Goal: Task Accomplishment & Management: Manage account settings

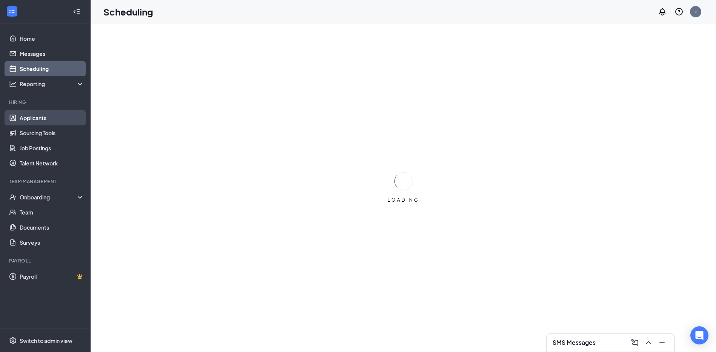
click at [21, 118] on link "Applicants" at bounding box center [52, 117] width 65 height 15
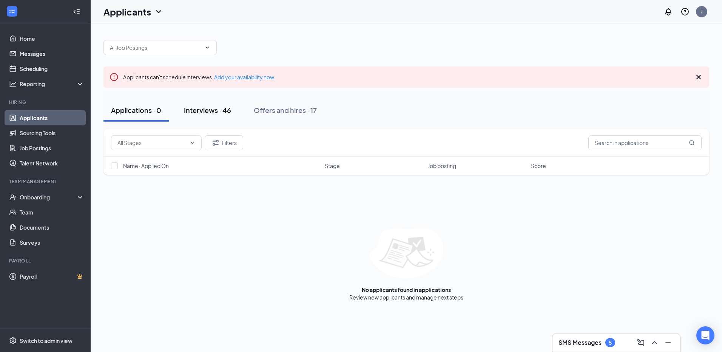
click at [204, 110] on div "Interviews · 46" at bounding box center [207, 109] width 47 height 9
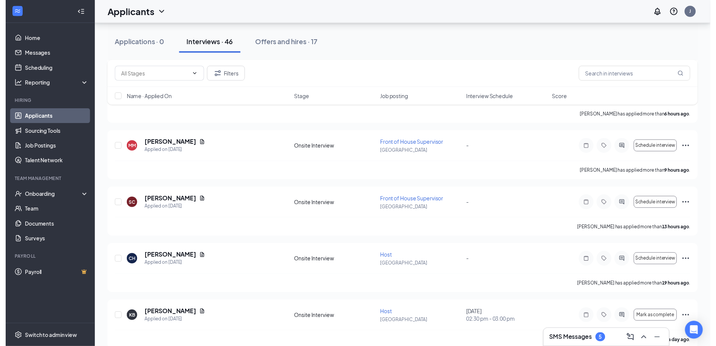
scroll to position [264, 0]
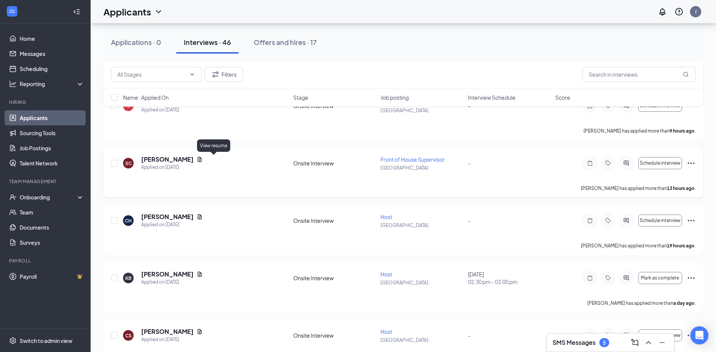
click at [203, 159] on icon "Document" at bounding box center [200, 159] width 6 height 6
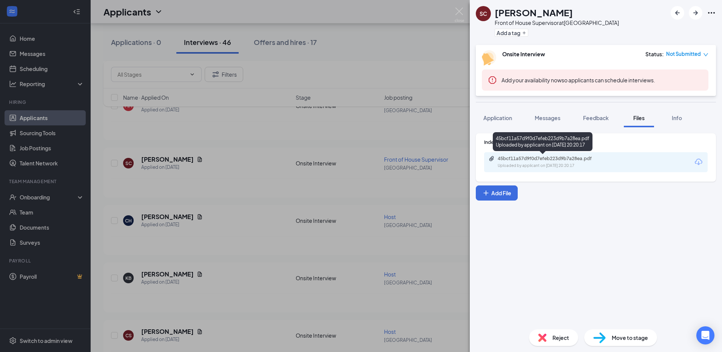
click at [569, 160] on div "45bcf11a57d9f0d7efeb223d9b7a28ea.pdf" at bounding box center [551, 159] width 106 height 6
click at [236, 188] on div "SC [PERSON_NAME] Front of House Supervisor at [GEOGRAPHIC_DATA] Add a tag Onsit…" at bounding box center [361, 176] width 722 height 352
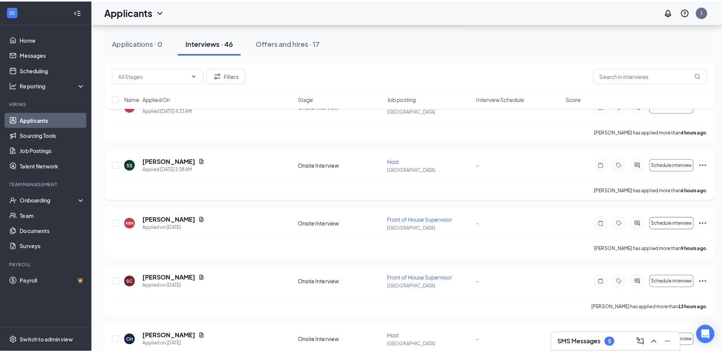
scroll to position [151, 0]
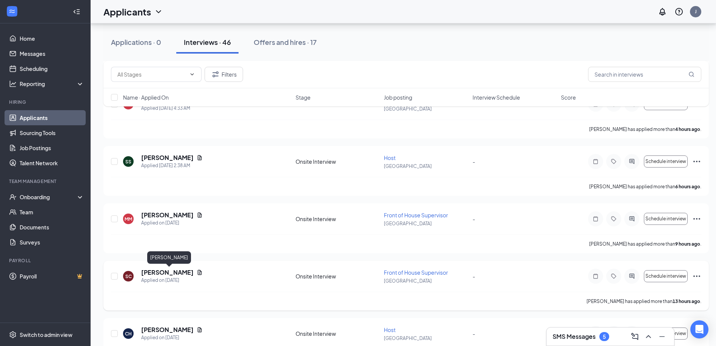
click at [179, 271] on h5 "[PERSON_NAME]" at bounding box center [167, 273] width 52 height 8
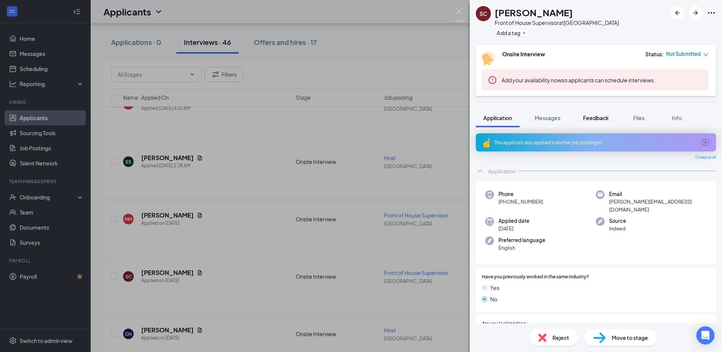
click at [596, 120] on span "Feedback" at bounding box center [596, 117] width 26 height 7
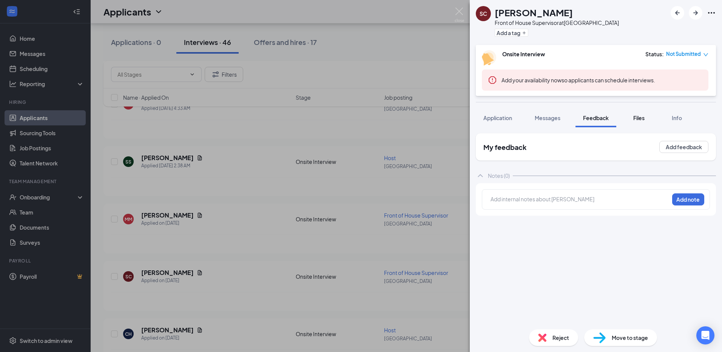
click at [639, 116] on span "Files" at bounding box center [638, 117] width 11 height 7
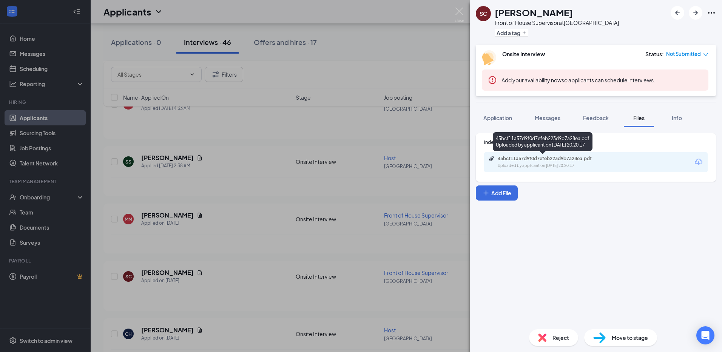
click at [580, 162] on div "45bcf11a57d9f0d7efeb223d9b7a28ea.pdf Uploaded by applicant on [DATE] 20:20:17" at bounding box center [550, 162] width 122 height 13
click at [229, 156] on div "SC [PERSON_NAME] Front of House Supervisor at [GEOGRAPHIC_DATA] Add a tag Onsit…" at bounding box center [361, 176] width 722 height 352
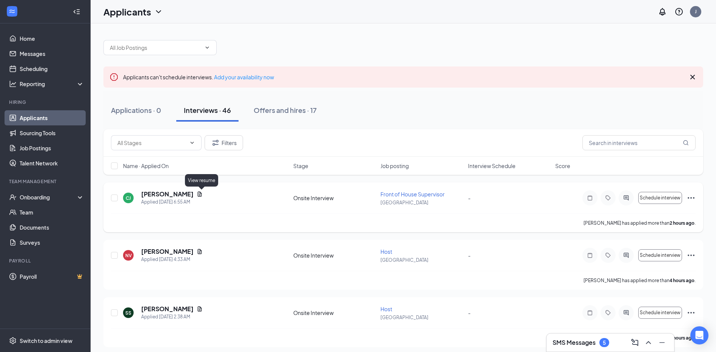
click at [201, 193] on icon "Document" at bounding box center [200, 194] width 6 height 6
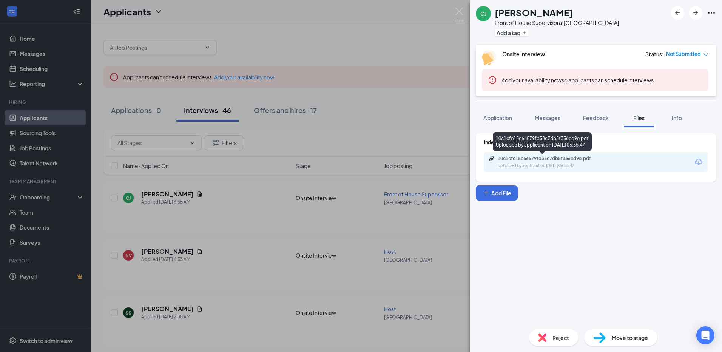
click at [589, 158] on div "10c1cfe15c66579fd38c7db5f356cd9e.pdf" at bounding box center [551, 159] width 106 height 6
click at [404, 111] on div "[PERSON_NAME] Front of House Supervisor at [GEOGRAPHIC_DATA] Add a tag Onsite I…" at bounding box center [361, 176] width 722 height 352
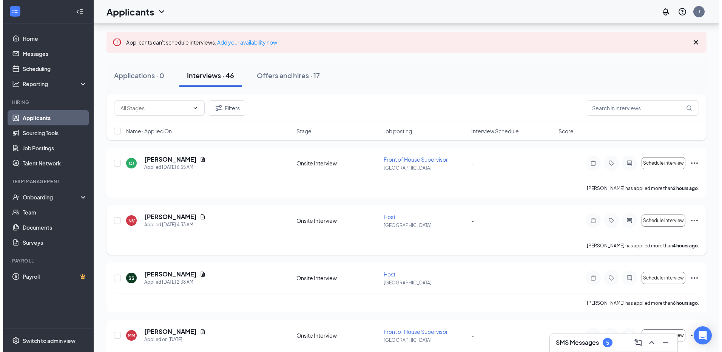
scroll to position [38, 0]
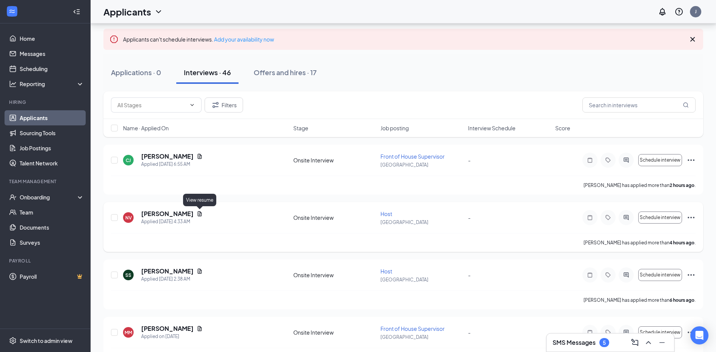
click at [199, 215] on icon "Document" at bounding box center [200, 214] width 6 height 6
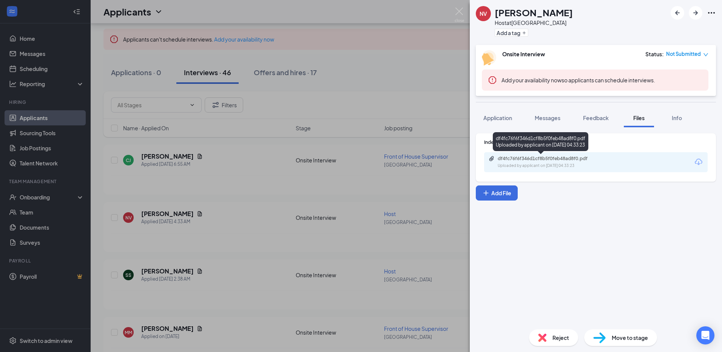
click at [560, 166] on div "Uploaded by applicant on [DATE] 04:33:23" at bounding box center [554, 166] width 113 height 6
click at [304, 194] on div "NV [PERSON_NAME] Host at [GEOGRAPHIC_DATA] Add a tag Onsite Interview Status : …" at bounding box center [361, 176] width 722 height 352
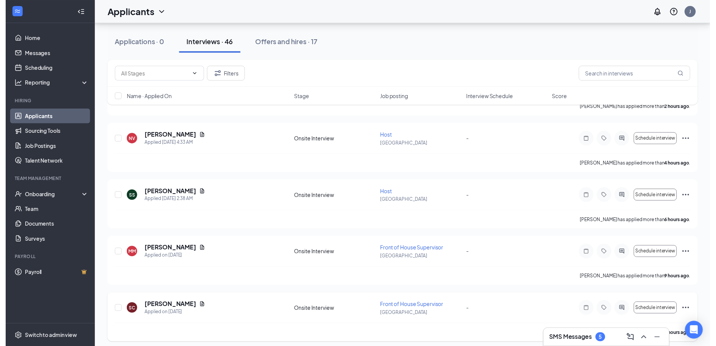
scroll to position [113, 0]
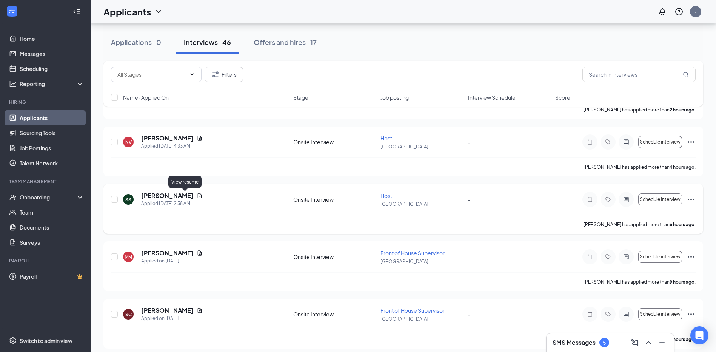
click at [197, 194] on icon "Document" at bounding box center [200, 196] width 6 height 6
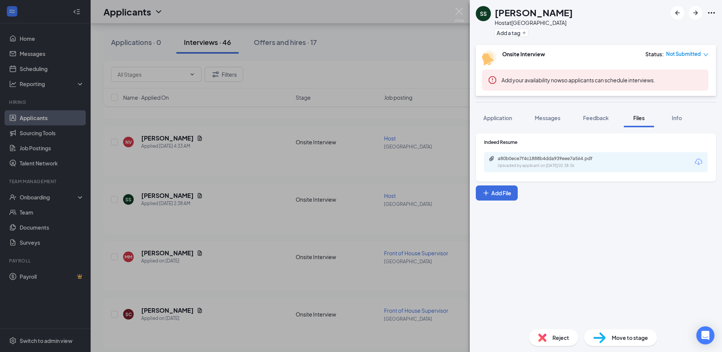
click at [542, 173] on div "Indeed Resume a80b0ece7f4c1888b4dda939eee7a564.pdf Uploaded by applicant on [DA…" at bounding box center [596, 157] width 240 height 48
click at [543, 165] on div "Uploaded by applicant on [DATE] 02:38:36" at bounding box center [554, 166] width 113 height 6
click at [555, 338] on span "Reject" at bounding box center [560, 337] width 17 height 8
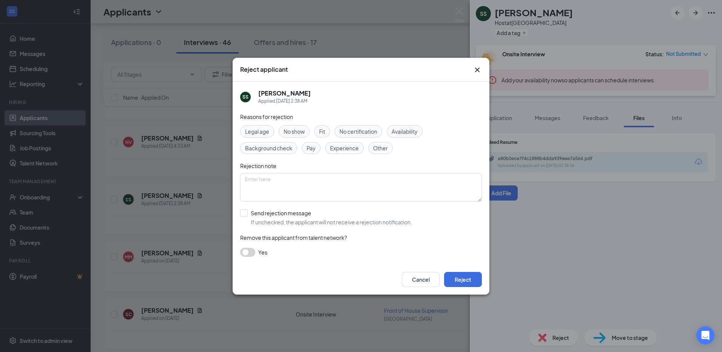
click at [342, 129] on span "No certification" at bounding box center [358, 131] width 38 height 8
click at [367, 134] on span "No certification" at bounding box center [358, 131] width 38 height 8
click at [367, 135] on span "No certification" at bounding box center [358, 131] width 38 height 8
click at [460, 279] on button "Reject" at bounding box center [463, 279] width 38 height 15
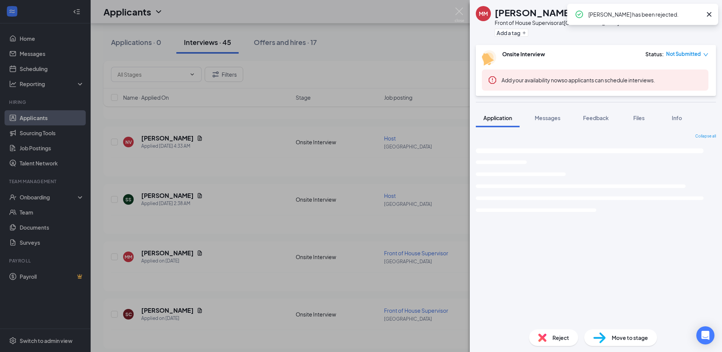
click at [244, 258] on div "MM [PERSON_NAME] Front of House Supervisor at [GEOGRAPHIC_DATA] Add a tag Onsit…" at bounding box center [361, 176] width 722 height 352
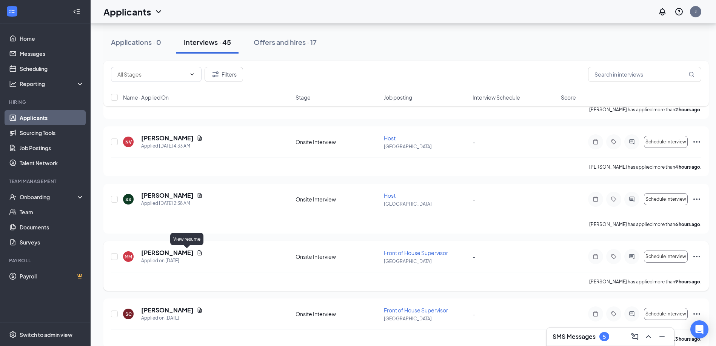
click at [187, 252] on div "[PERSON_NAME]" at bounding box center [172, 253] width 62 height 8
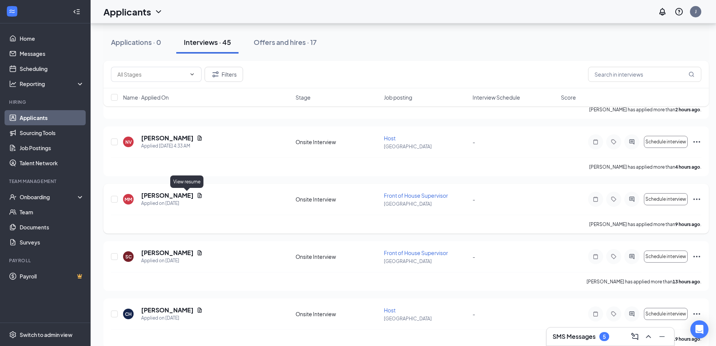
click at [197, 194] on icon "Document" at bounding box center [200, 196] width 6 height 6
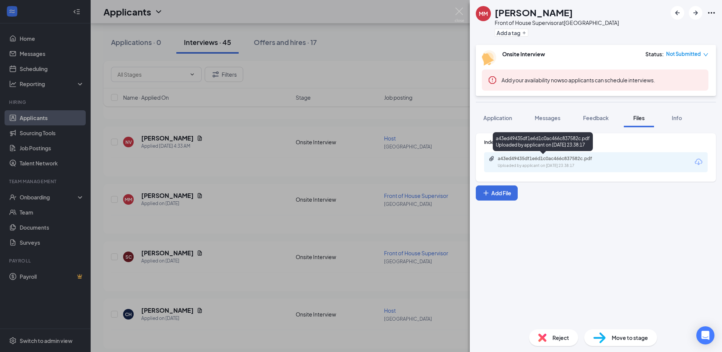
click at [563, 156] on div "a43ed49435df1e6d1c0ac466c837582c.pdf" at bounding box center [551, 159] width 106 height 6
click at [559, 340] on span "Reject" at bounding box center [560, 337] width 17 height 8
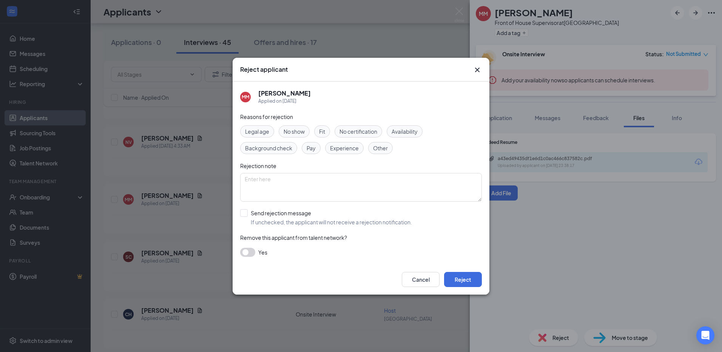
click at [350, 133] on span "No certification" at bounding box center [358, 131] width 38 height 8
click at [474, 277] on button "Reject" at bounding box center [463, 279] width 38 height 15
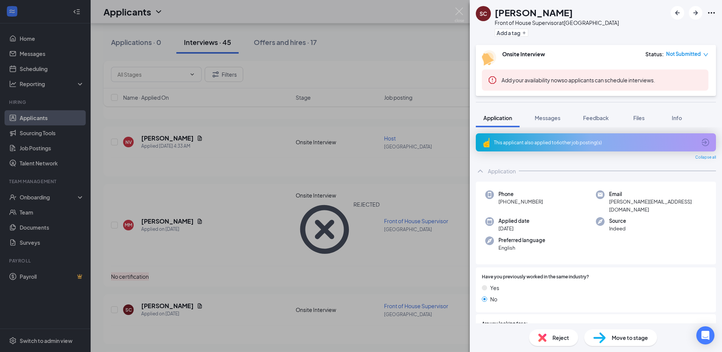
click at [247, 276] on div "SC [PERSON_NAME] Front of House Supervisor at [GEOGRAPHIC_DATA] Add a tag Onsit…" at bounding box center [361, 176] width 722 height 352
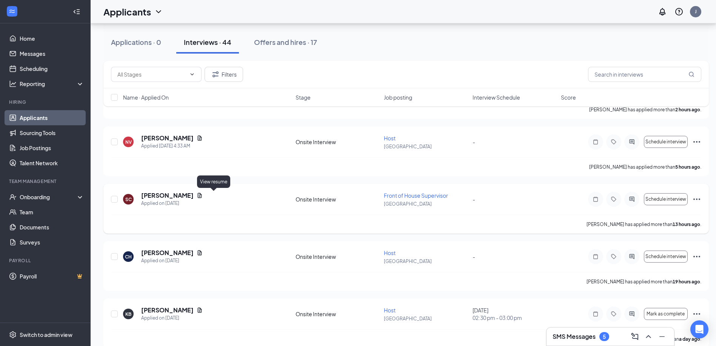
click at [202, 196] on icon "Document" at bounding box center [200, 195] width 4 height 5
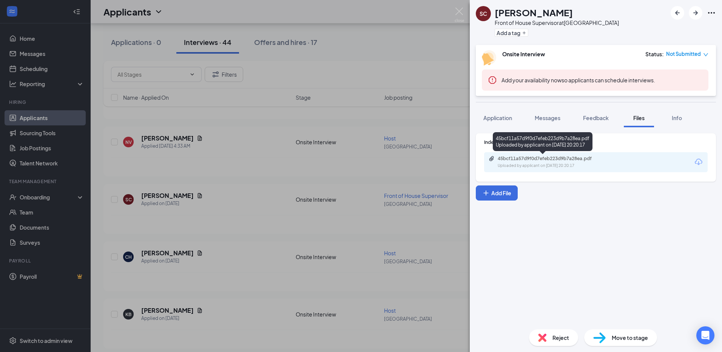
click at [532, 159] on div "45bcf11a57d9f0d7efeb223d9b7a28ea.pdf" at bounding box center [551, 159] width 106 height 6
click at [572, 336] on div "Reject" at bounding box center [553, 337] width 49 height 17
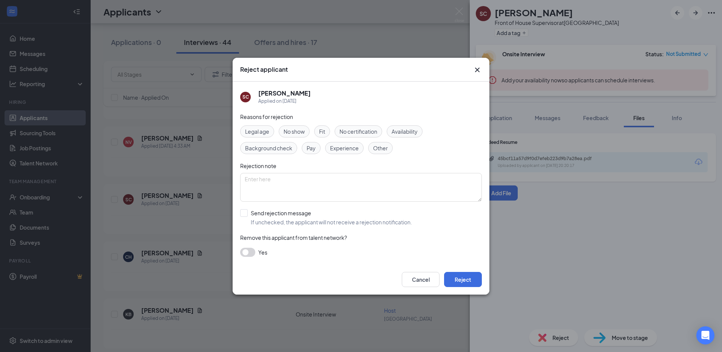
click at [344, 127] on span "No certification" at bounding box center [358, 131] width 38 height 8
click at [465, 278] on button "Reject" at bounding box center [463, 279] width 38 height 15
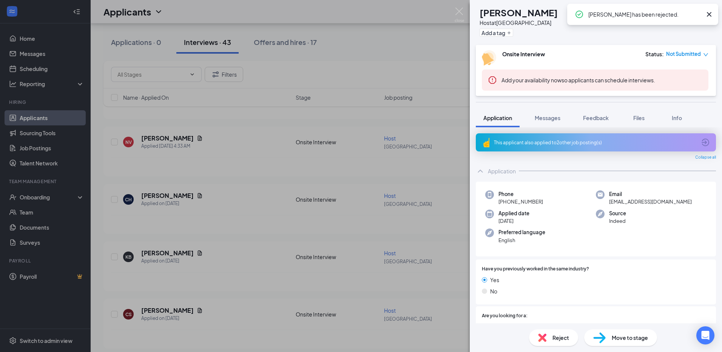
click at [235, 162] on div "CH [PERSON_NAME] Host at [GEOGRAPHIC_DATA] Add a tag Onsite Interview Status : …" at bounding box center [361, 176] width 722 height 352
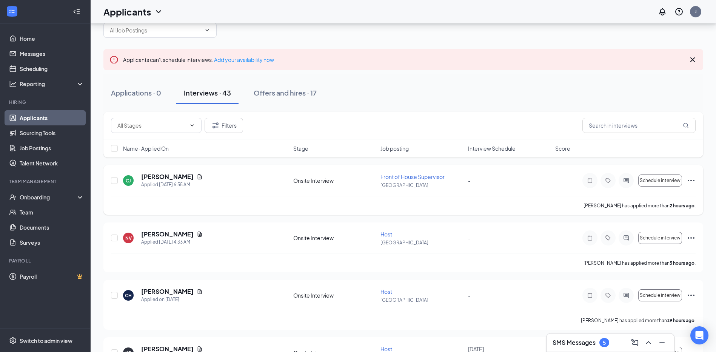
scroll to position [38, 0]
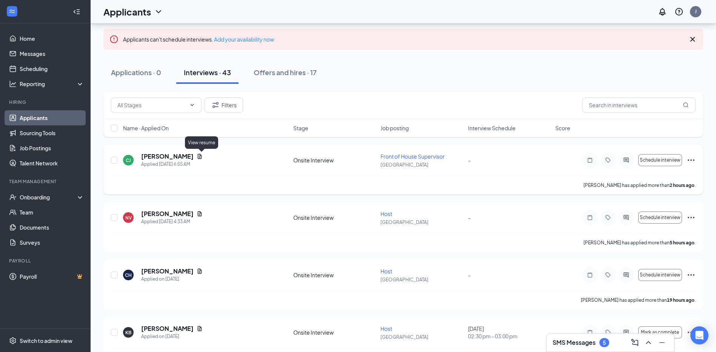
click at [201, 156] on icon "Document" at bounding box center [200, 156] width 6 height 6
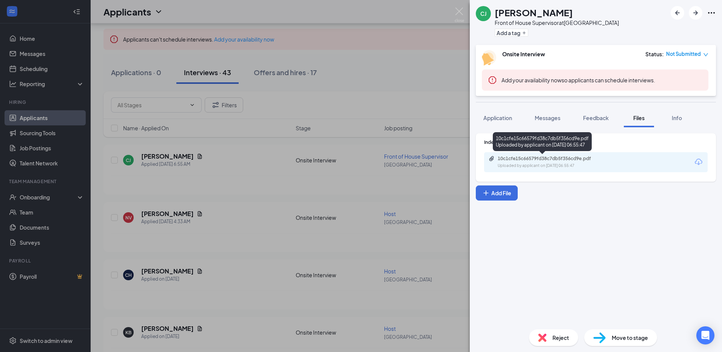
click at [553, 155] on div "10c1cfe15c66579fd38c7db5f356cd9e.pdf Uploaded by applicant on [DATE] 06:55:47" at bounding box center [596, 162] width 224 height 20
click at [507, 160] on div "10c1cfe15c66579fd38c7db5f356cd9e.pdf" at bounding box center [551, 159] width 106 height 6
click at [347, 184] on div "[PERSON_NAME] Front of House Supervisor at [GEOGRAPHIC_DATA] Add a tag Onsite I…" at bounding box center [361, 176] width 722 height 352
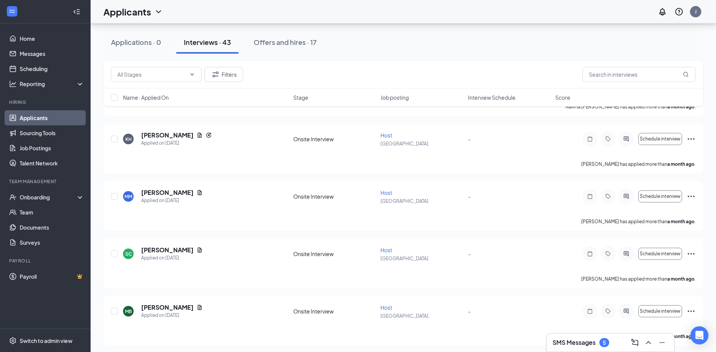
scroll to position [2300, 0]
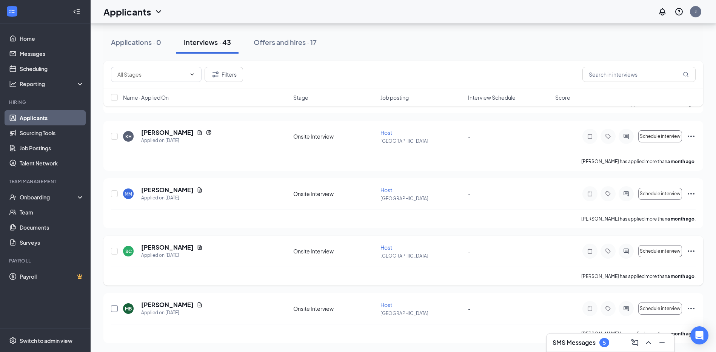
drag, startPoint x: 115, startPoint y: 306, endPoint x: 110, endPoint y: 276, distance: 30.3
click at [115, 304] on div at bounding box center [115, 309] width 8 height 16
click at [113, 248] on input "checkbox" at bounding box center [114, 251] width 7 height 7
checkbox input "true"
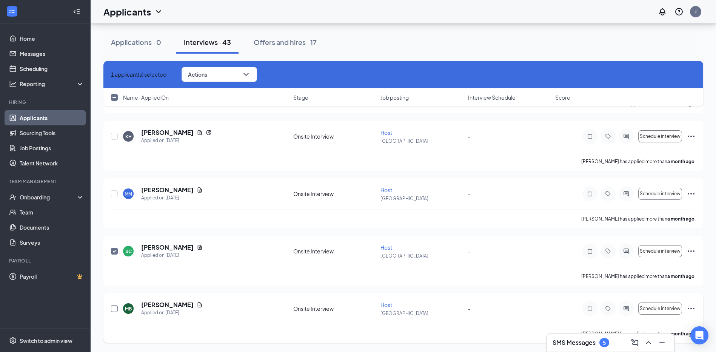
click at [116, 305] on input "checkbox" at bounding box center [114, 308] width 7 height 7
checkbox input "true"
click at [112, 192] on input "checkbox" at bounding box center [114, 193] width 7 height 7
checkbox input "true"
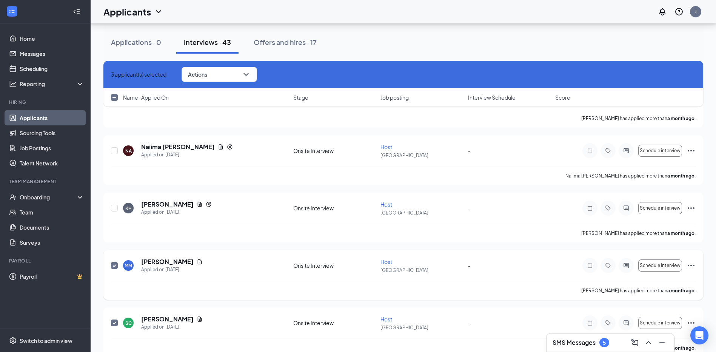
scroll to position [2225, 0]
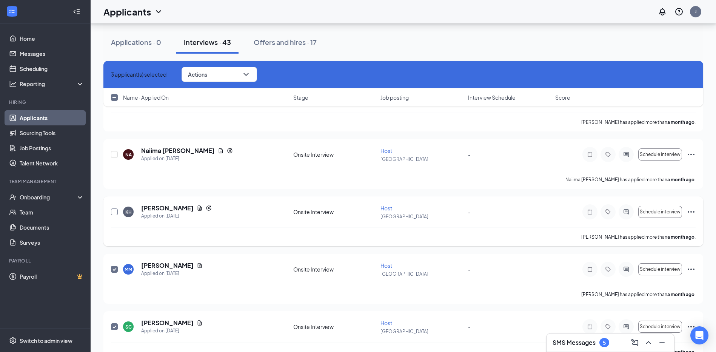
click at [111, 212] on input "checkbox" at bounding box center [114, 211] width 7 height 7
checkbox input "true"
click at [114, 154] on input "checkbox" at bounding box center [114, 154] width 7 height 7
checkbox input "true"
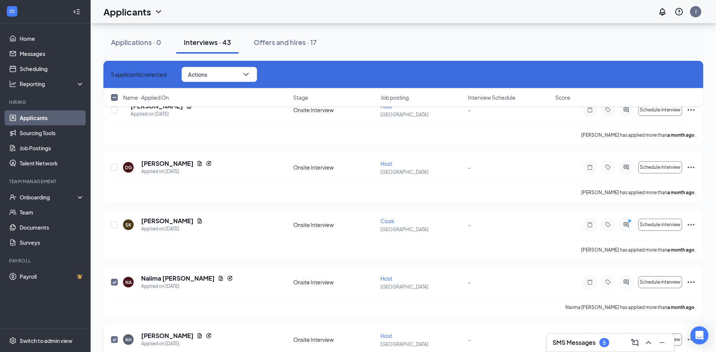
scroll to position [2036, 0]
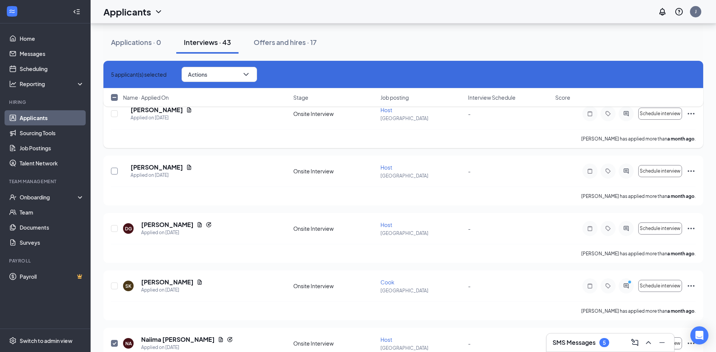
drag, startPoint x: 117, startPoint y: 171, endPoint x: 116, endPoint y: 123, distance: 47.2
click at [117, 170] on input "checkbox" at bounding box center [114, 171] width 7 height 7
checkbox input "true"
click at [114, 113] on div "6 applicant(s) selected Actions Name · Applied On Stage Job posting Interview S…" at bounding box center [403, 87] width 600 height 53
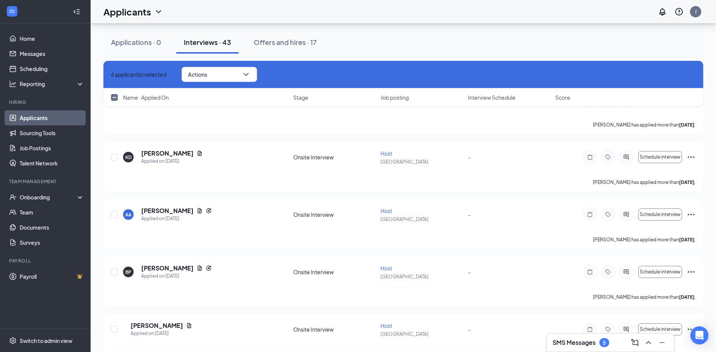
scroll to position [1809, 0]
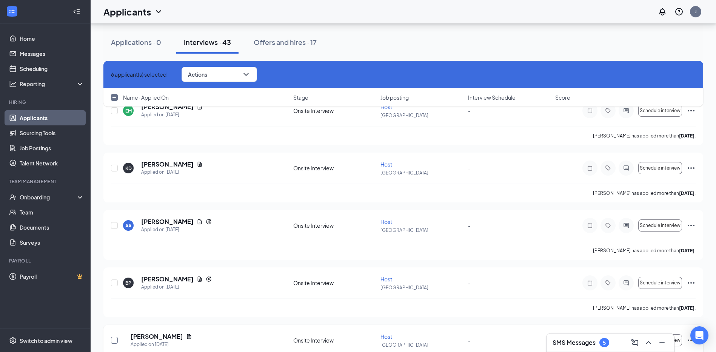
drag, startPoint x: 115, startPoint y: 342, endPoint x: 116, endPoint y: 295, distance: 46.8
click at [115, 342] on input "checkbox" at bounding box center [114, 340] width 7 height 7
checkbox input "true"
click at [116, 284] on input "checkbox" at bounding box center [114, 282] width 7 height 7
checkbox input "true"
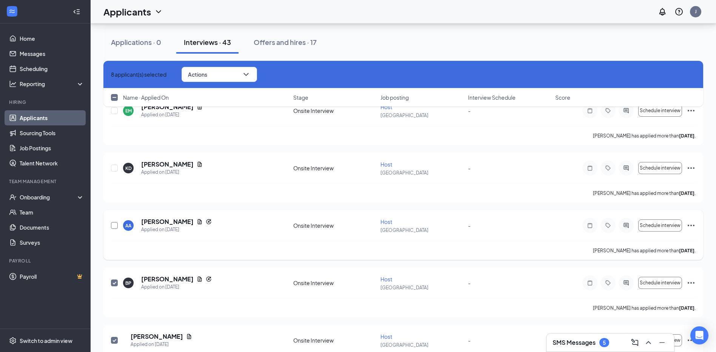
click at [115, 226] on input "checkbox" at bounding box center [114, 225] width 7 height 7
checkbox input "true"
click at [112, 167] on input "checkbox" at bounding box center [114, 168] width 7 height 7
checkbox input "true"
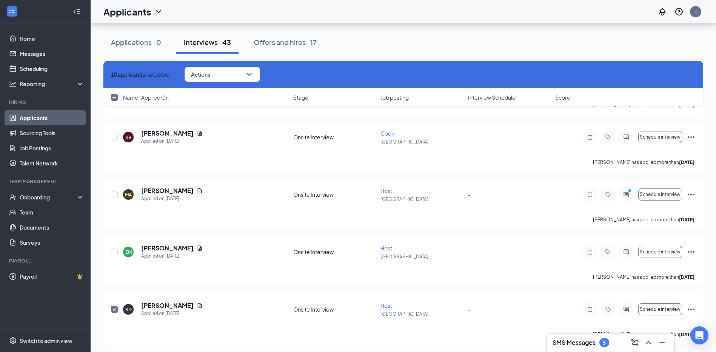
scroll to position [1658, 0]
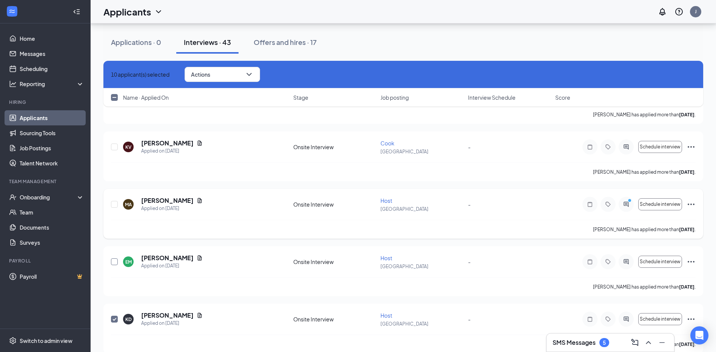
drag, startPoint x: 115, startPoint y: 261, endPoint x: 111, endPoint y: 197, distance: 64.0
click at [115, 260] on input "checkbox" at bounding box center [114, 261] width 7 height 7
checkbox input "true"
click at [113, 204] on input "checkbox" at bounding box center [114, 204] width 7 height 7
checkbox input "true"
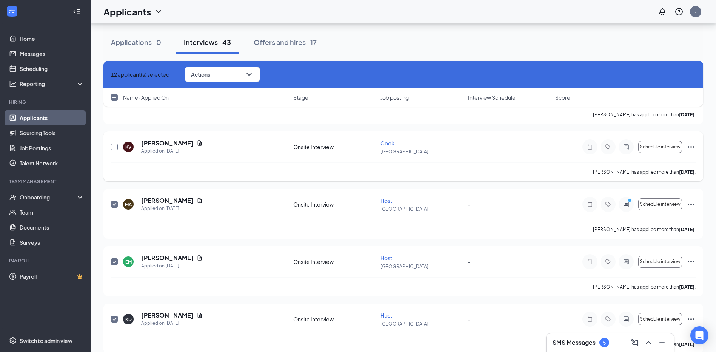
drag, startPoint x: 113, startPoint y: 145, endPoint x: 159, endPoint y: 187, distance: 61.2
click at [114, 145] on input "checkbox" at bounding box center [114, 147] width 7 height 7
checkbox input "true"
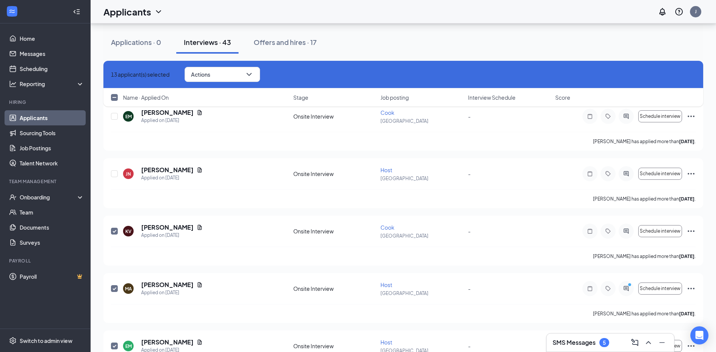
scroll to position [1545, 0]
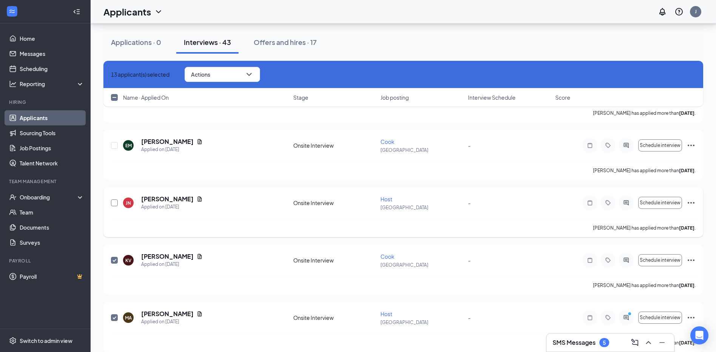
click at [116, 202] on input "checkbox" at bounding box center [114, 202] width 7 height 7
checkbox input "true"
click at [116, 145] on input "checkbox" at bounding box center [114, 145] width 7 height 7
checkbox input "true"
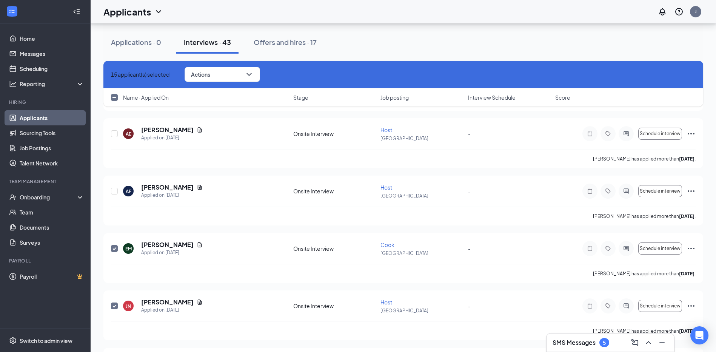
scroll to position [1394, 0]
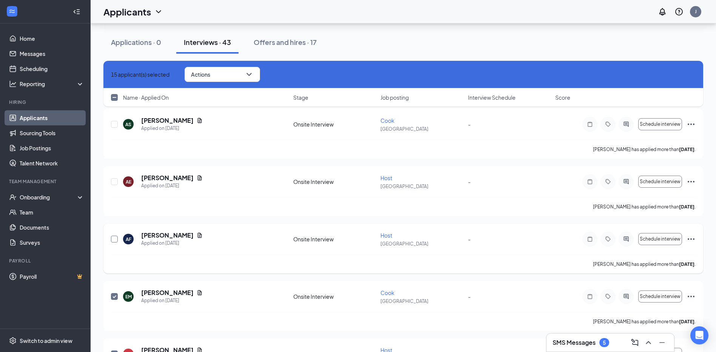
click at [117, 239] on input "checkbox" at bounding box center [114, 239] width 7 height 7
checkbox input "true"
click at [114, 185] on input "checkbox" at bounding box center [114, 181] width 7 height 7
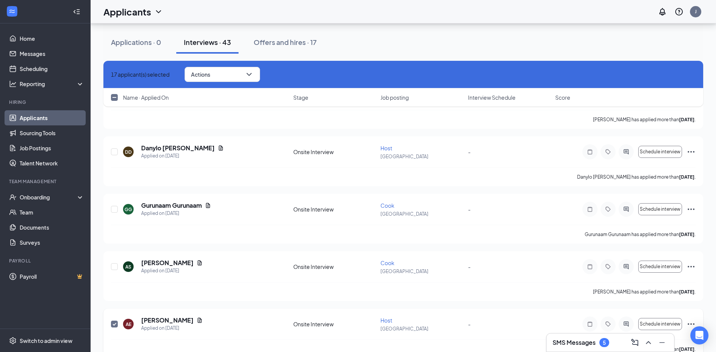
scroll to position [1243, 0]
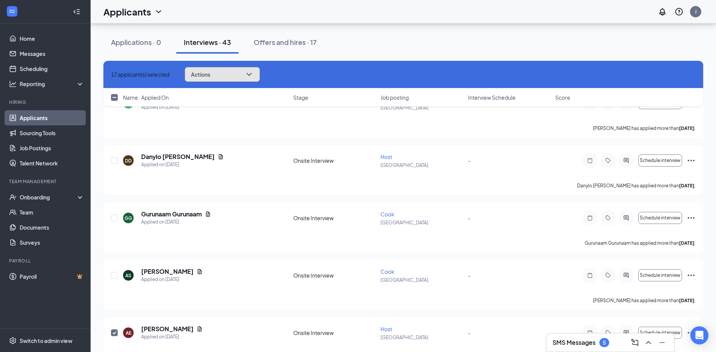
click at [254, 73] on icon "ChevronDown" at bounding box center [249, 74] width 9 height 9
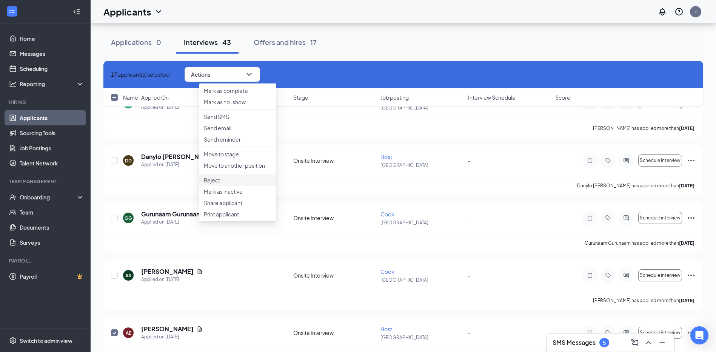
click at [245, 184] on p "Reject" at bounding box center [238, 180] width 68 height 8
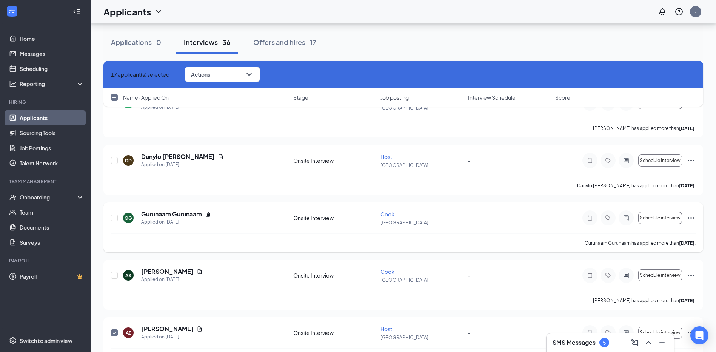
click at [317, 203] on div "GG Gurunaam Gurunaam Applied on [DATE] Onsite Interview Cook BURLINGTON - Sched…" at bounding box center [403, 227] width 600 height 50
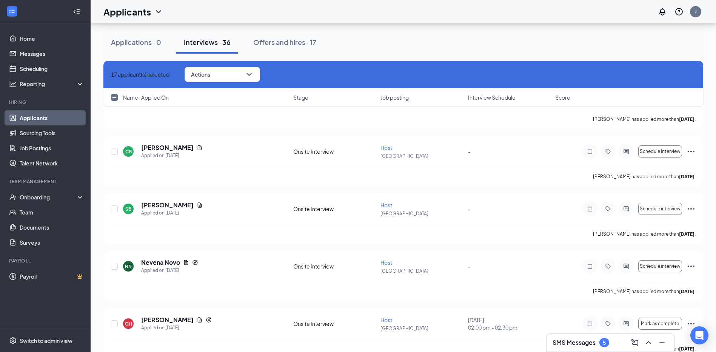
scroll to position [903, 0]
checkbox input "false"
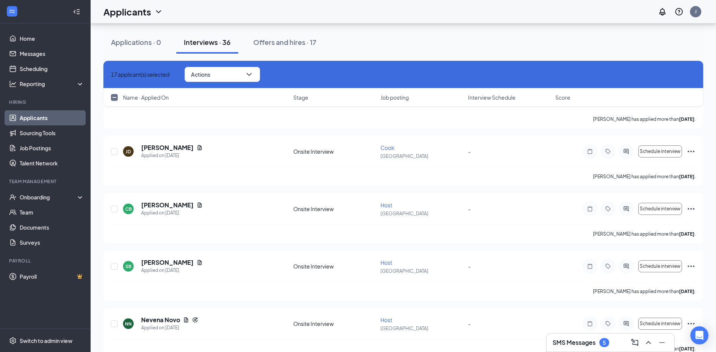
checkbox input "false"
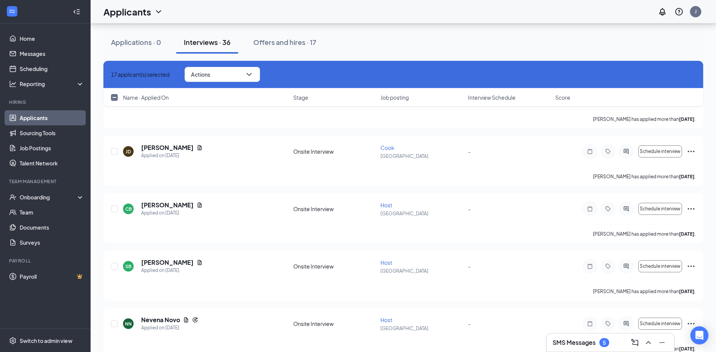
checkbox input "false"
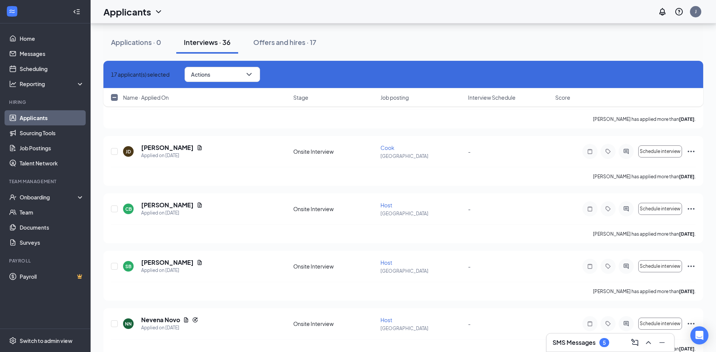
checkbox input "false"
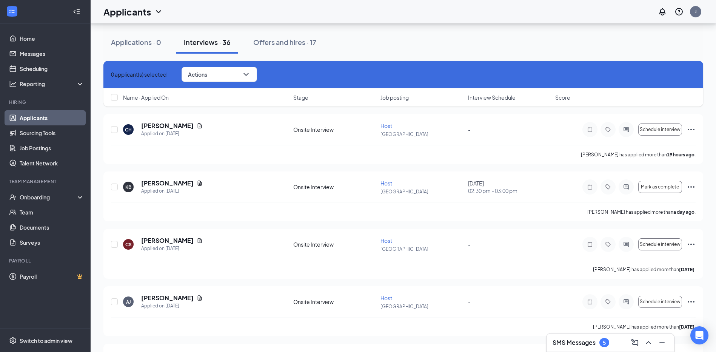
scroll to position [34, 0]
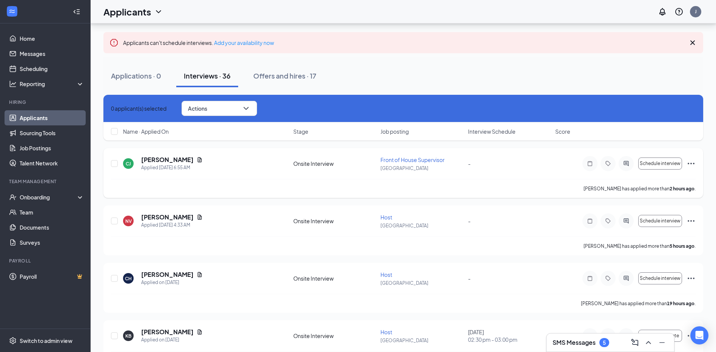
click at [237, 180] on div "[PERSON_NAME] has applied more than 2 hours ago ." at bounding box center [403, 188] width 585 height 19
